Goal: Navigation & Orientation: Find specific page/section

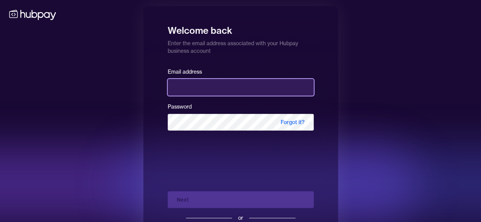
drag, startPoint x: 0, startPoint y: 0, endPoint x: 208, endPoint y: 92, distance: 227.8
click at [208, 92] on input "email" at bounding box center [241, 87] width 146 height 17
type input "**********"
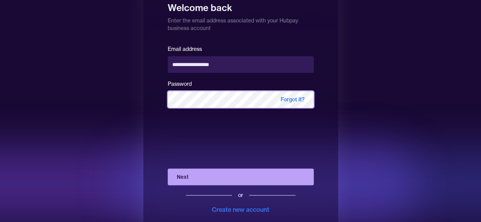
scroll to position [40, 0]
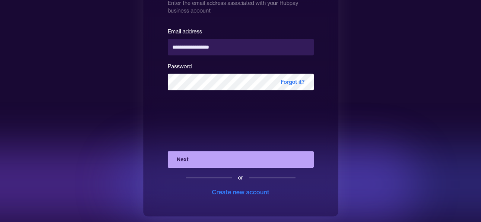
click at [221, 160] on button "Next" at bounding box center [241, 159] width 146 height 17
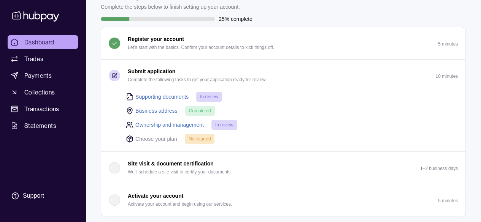
scroll to position [76, 0]
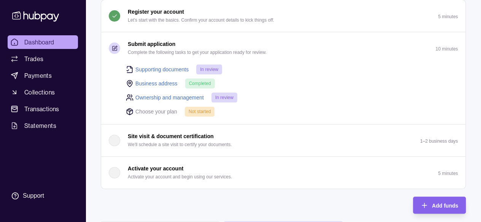
click at [157, 93] on link "Ownership and management" at bounding box center [169, 97] width 68 height 8
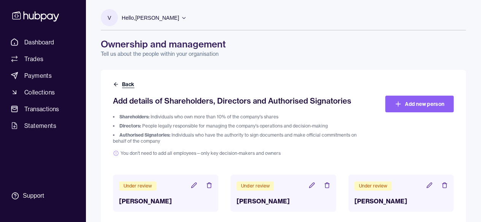
click at [122, 85] on button "Back" at bounding box center [124, 85] width 23 height 8
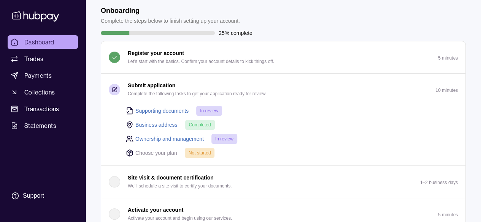
scroll to position [76, 0]
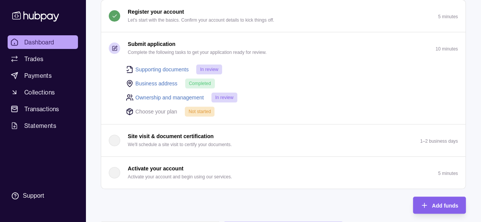
click at [176, 69] on link "Supporting documents" at bounding box center [161, 69] width 53 height 8
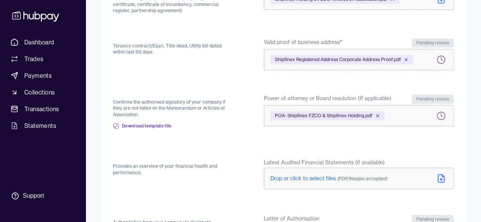
scroll to position [304, 0]
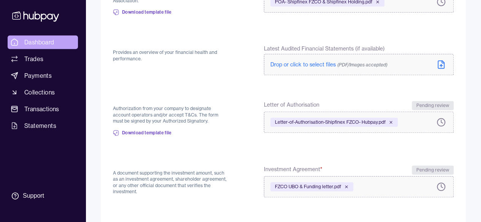
click at [36, 42] on span "Dashboard" at bounding box center [39, 42] width 30 height 9
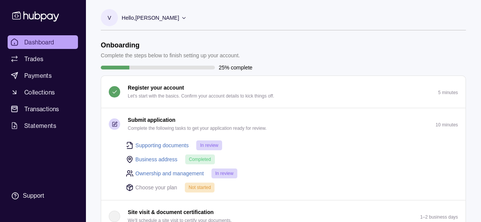
scroll to position [190, 0]
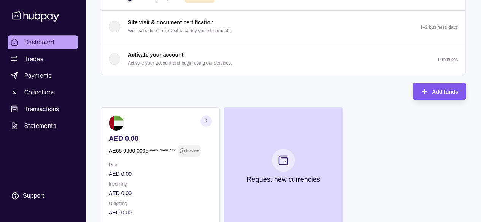
click at [434, 89] on span "Add funds" at bounding box center [445, 92] width 26 height 6
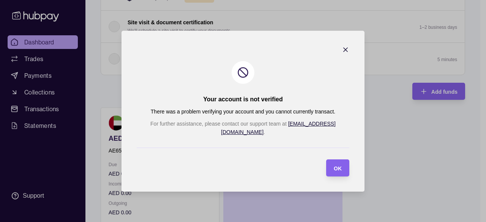
click at [342, 54] on icon "button" at bounding box center [346, 50] width 8 height 8
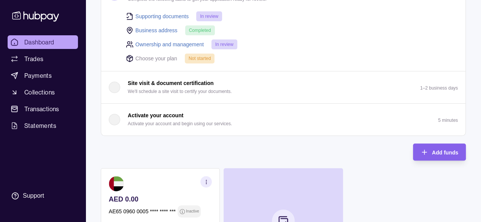
scroll to position [76, 0]
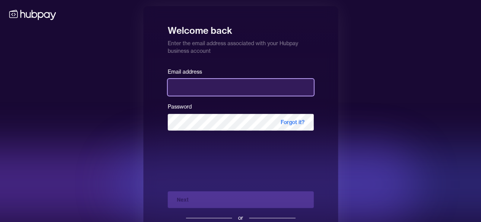
click at [189, 91] on input "email" at bounding box center [241, 87] width 146 height 17
type input "**********"
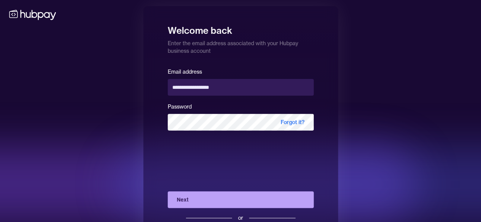
click at [218, 201] on button "Next" at bounding box center [241, 200] width 146 height 17
